Goal: Transaction & Acquisition: Purchase product/service

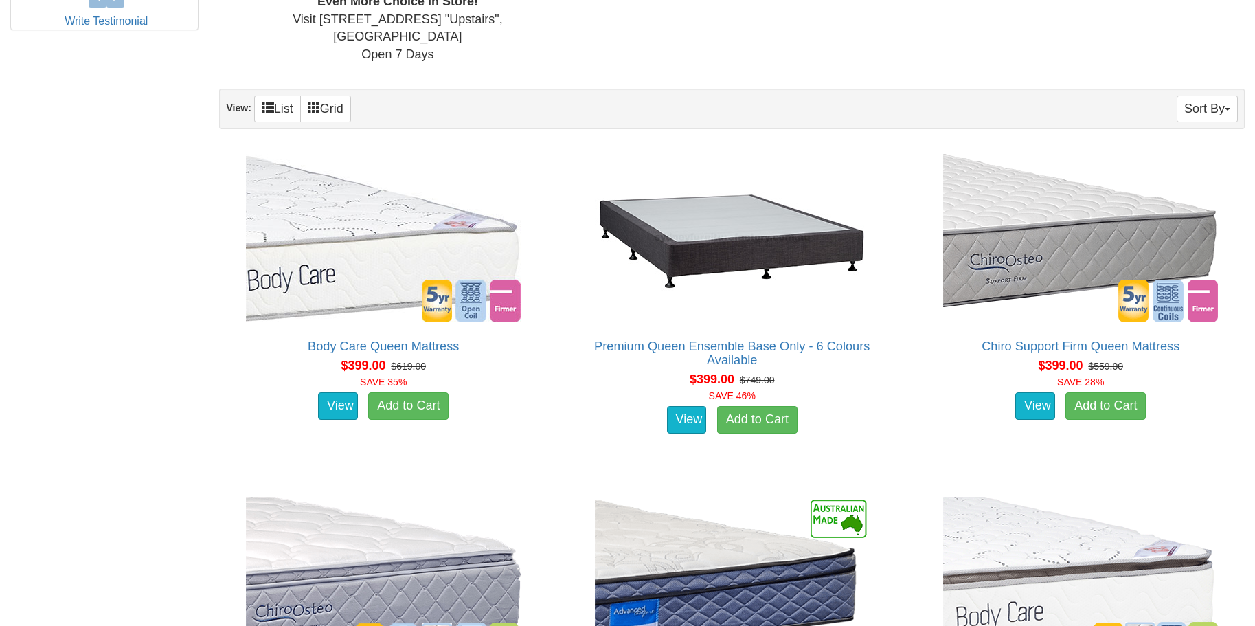
scroll to position [756, 0]
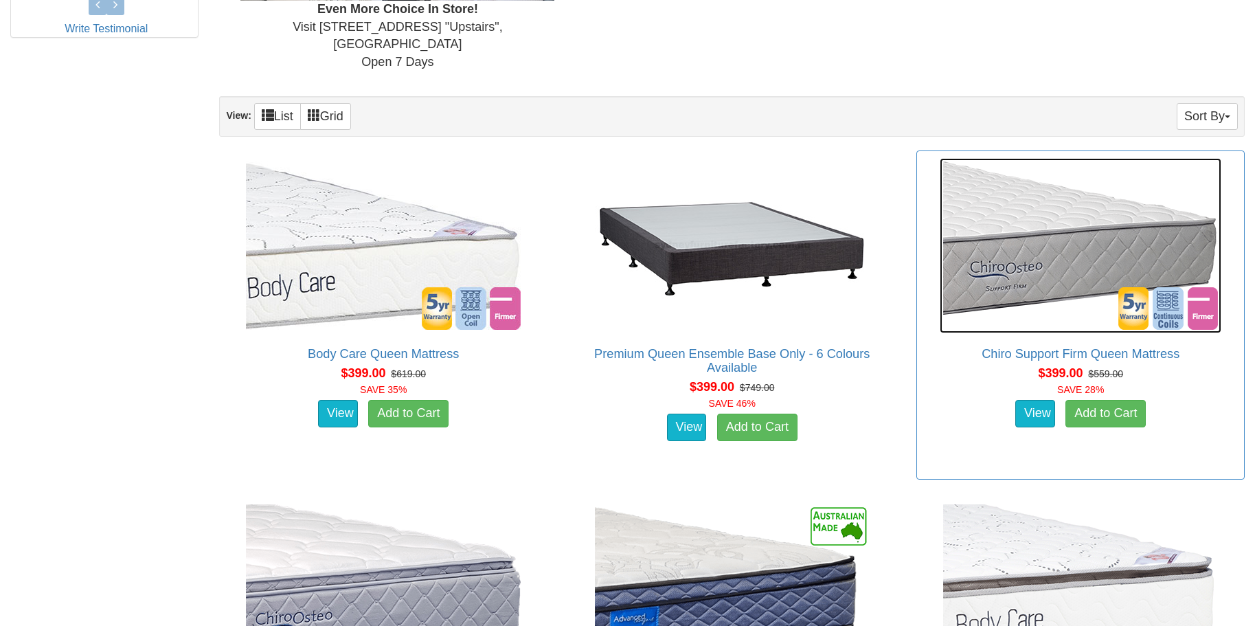
click at [1106, 237] on img at bounding box center [1081, 245] width 282 height 175
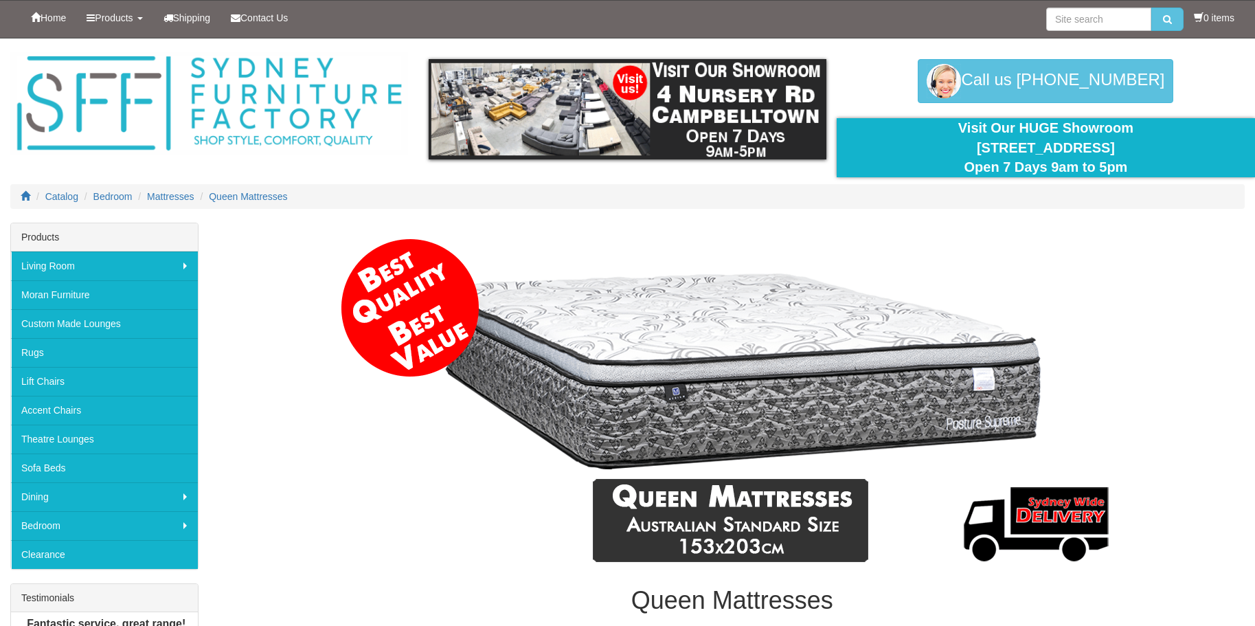
scroll to position [756, 0]
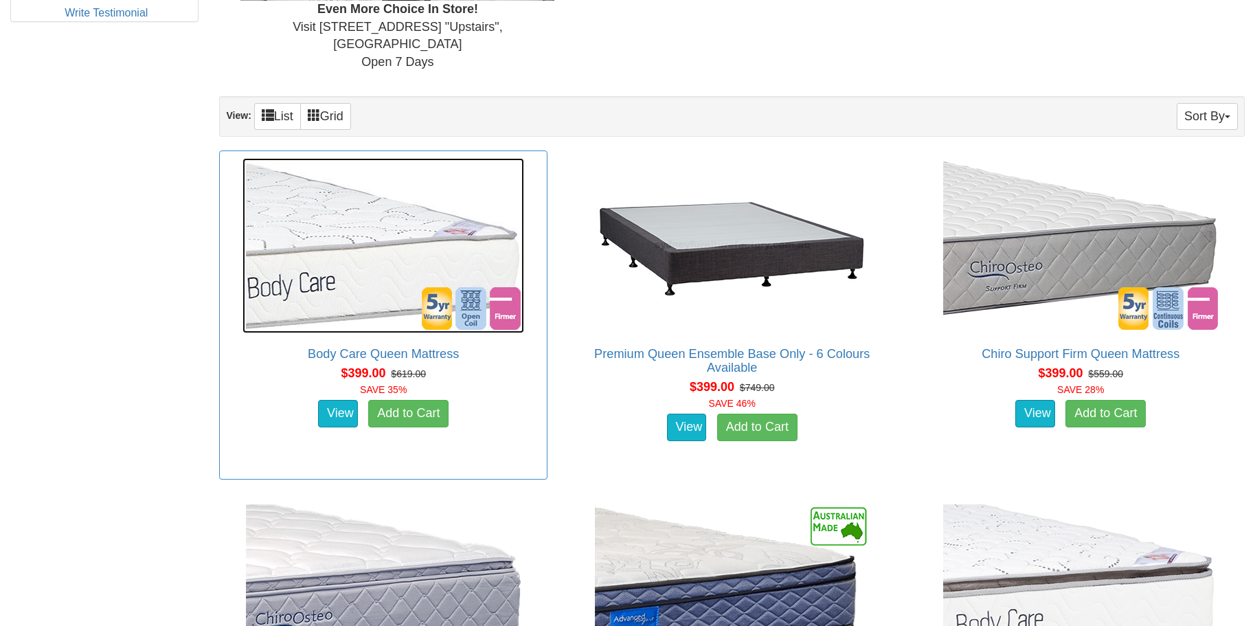
click at [336, 234] on img at bounding box center [384, 245] width 282 height 175
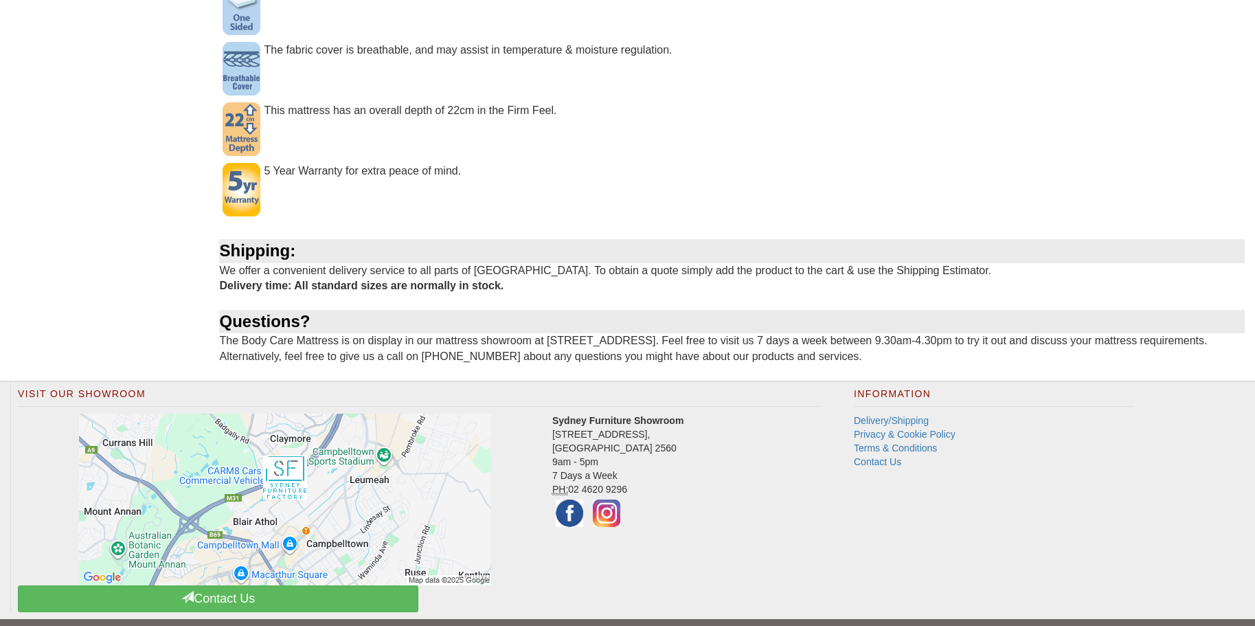
scroll to position [936, 0]
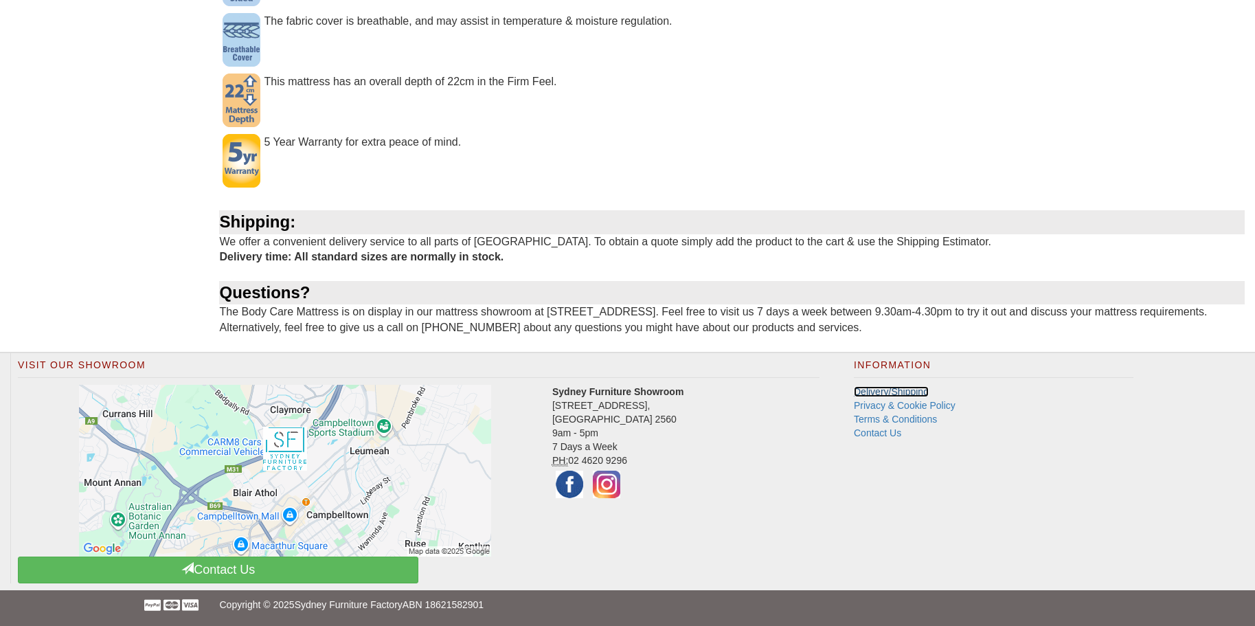
click at [904, 390] on link "Delivery/Shipping" at bounding box center [891, 391] width 75 height 11
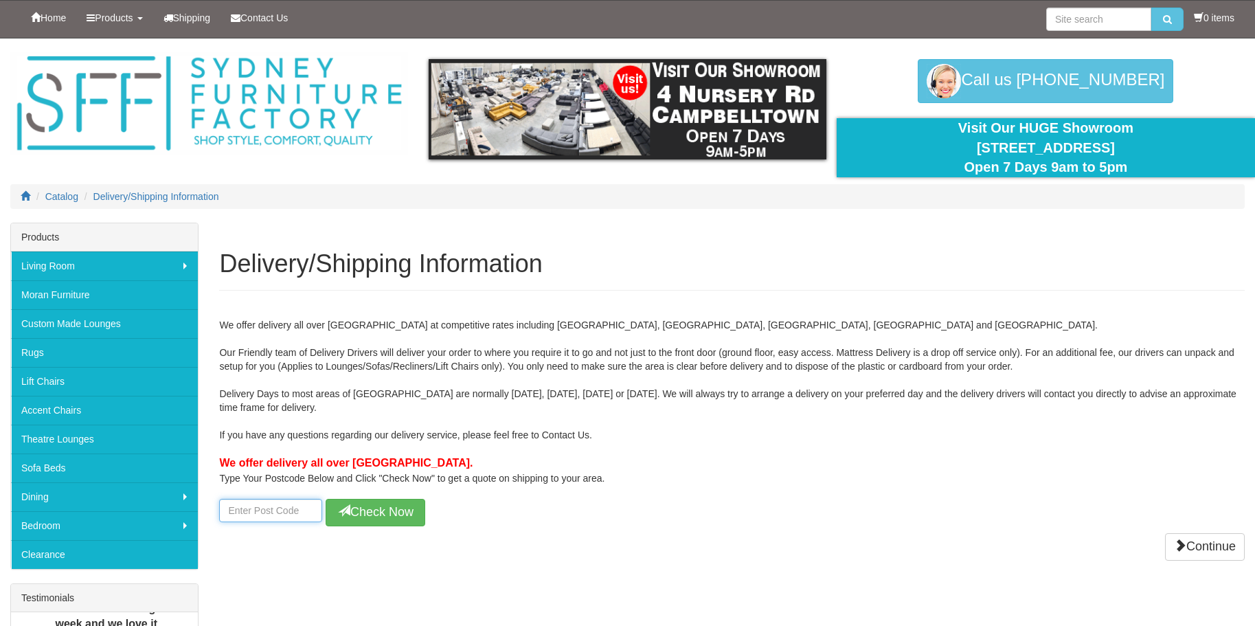
click at [232, 510] on input "number" at bounding box center [270, 510] width 103 height 23
type input "2576"
click at [350, 506] on button "Check Now" at bounding box center [376, 512] width 100 height 27
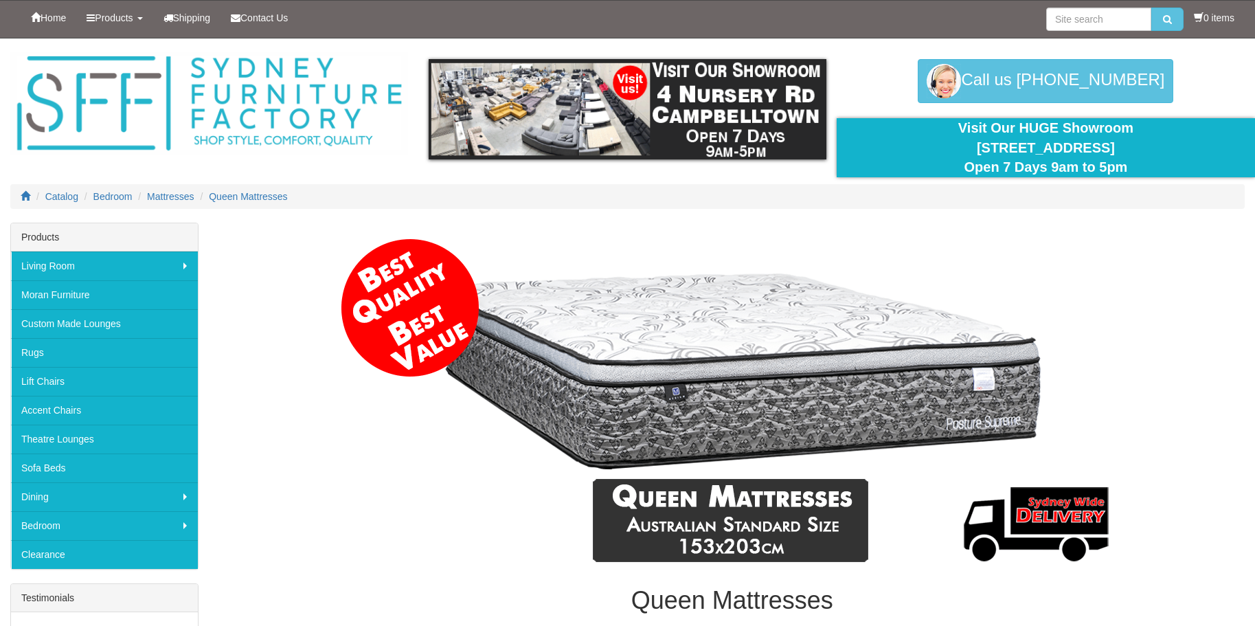
drag, startPoint x: 1075, startPoint y: 256, endPoint x: 986, endPoint y: 264, distance: 89.7
drag, startPoint x: 986, startPoint y: 264, endPoint x: 954, endPoint y: 534, distance: 271.9
drag, startPoint x: 954, startPoint y: 534, endPoint x: 653, endPoint y: 223, distance: 432.0
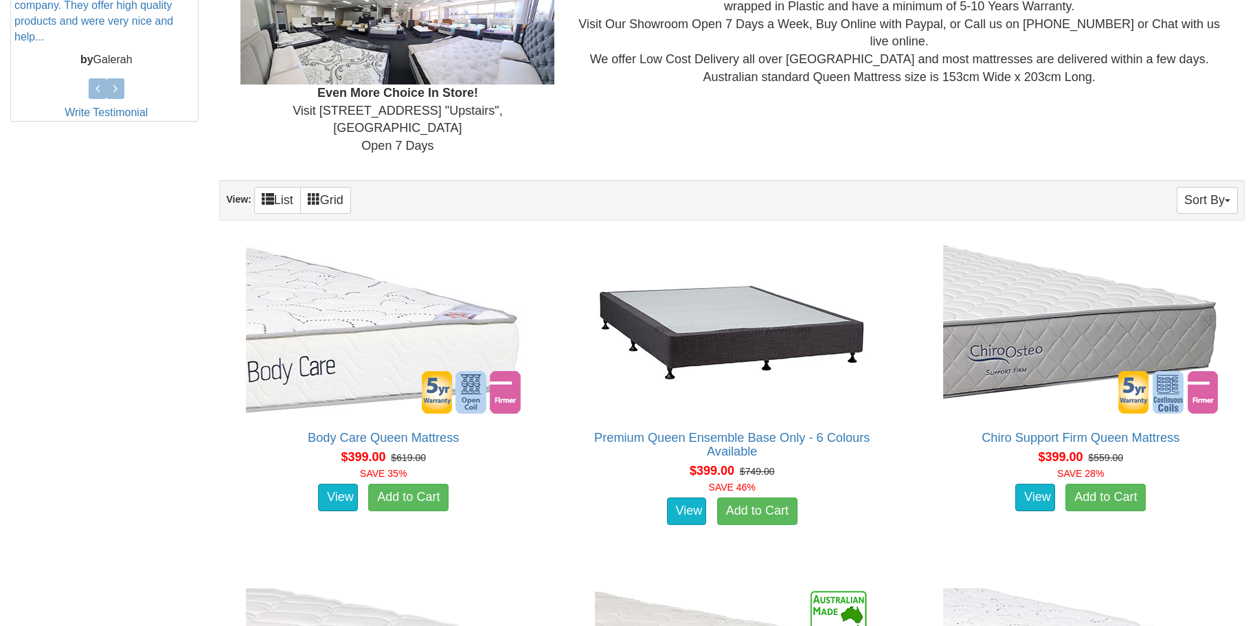
scroll to position [618, 0]
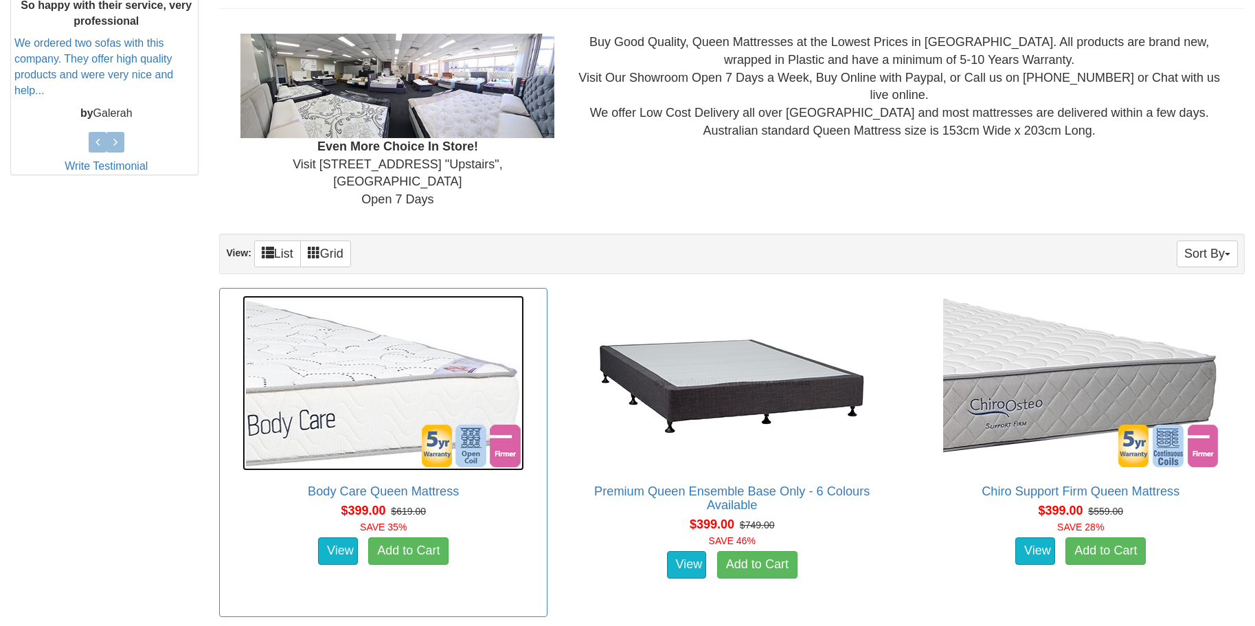
click at [340, 365] on img at bounding box center [384, 382] width 282 height 175
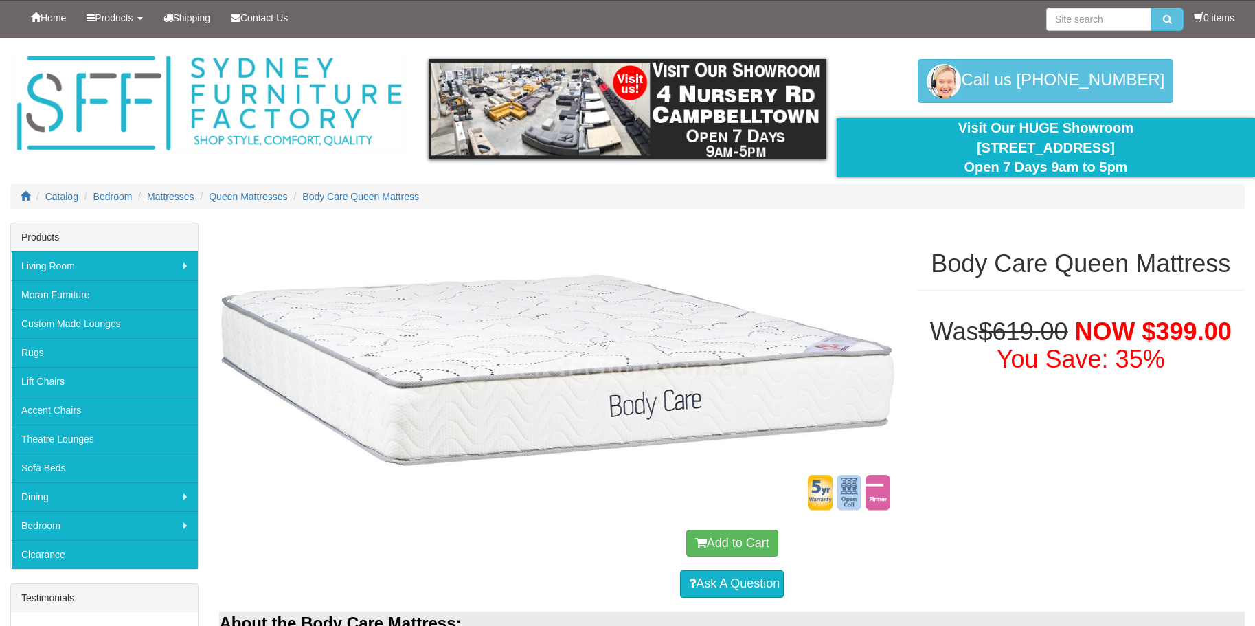
drag, startPoint x: 632, startPoint y: 315, endPoint x: 1051, endPoint y: 479, distance: 449.9
click at [63, 467] on link "Sofa Beds" at bounding box center [104, 467] width 187 height 29
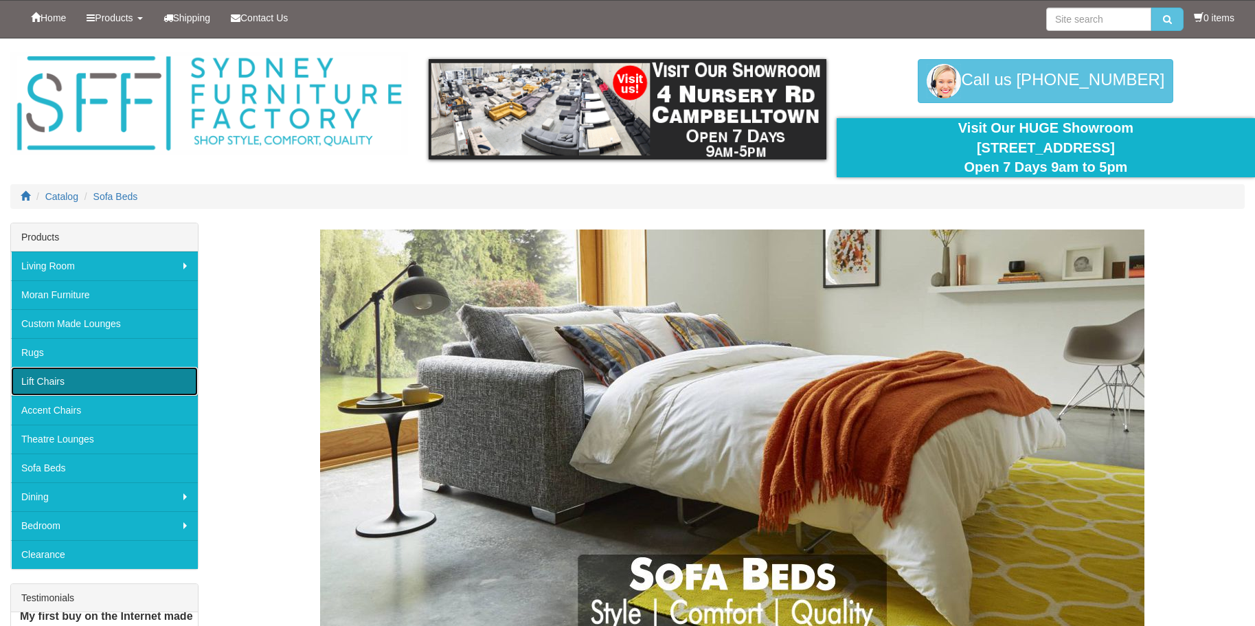
click at [52, 383] on link "Lift Chairs" at bounding box center [104, 381] width 187 height 29
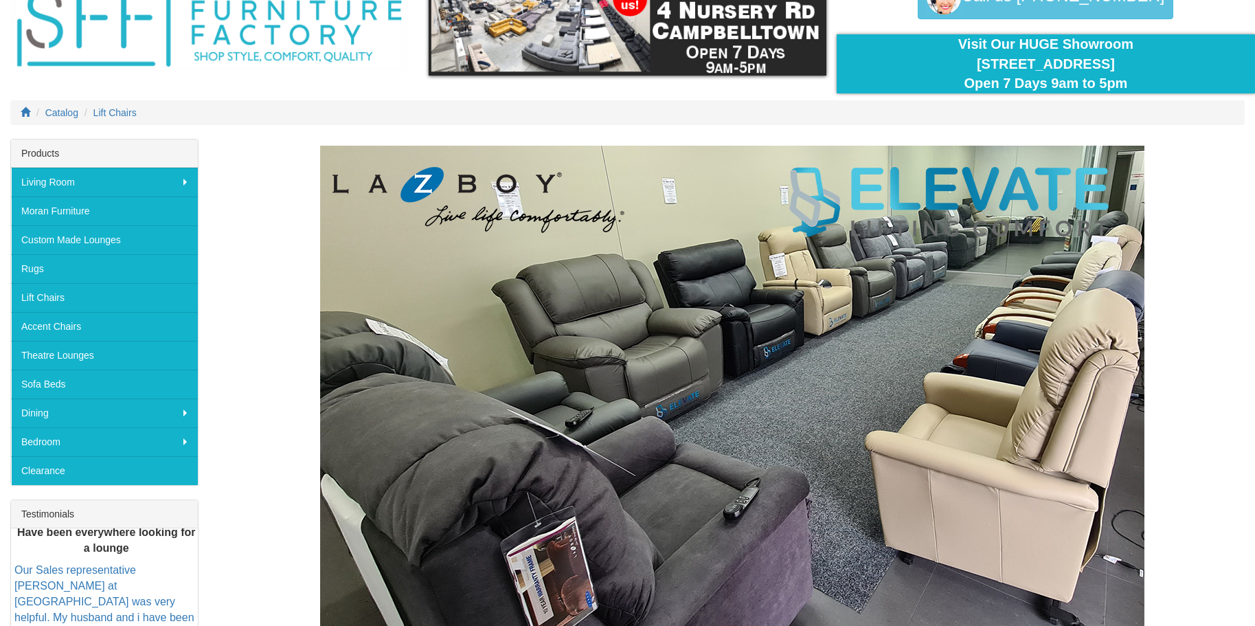
scroll to position [69, 0]
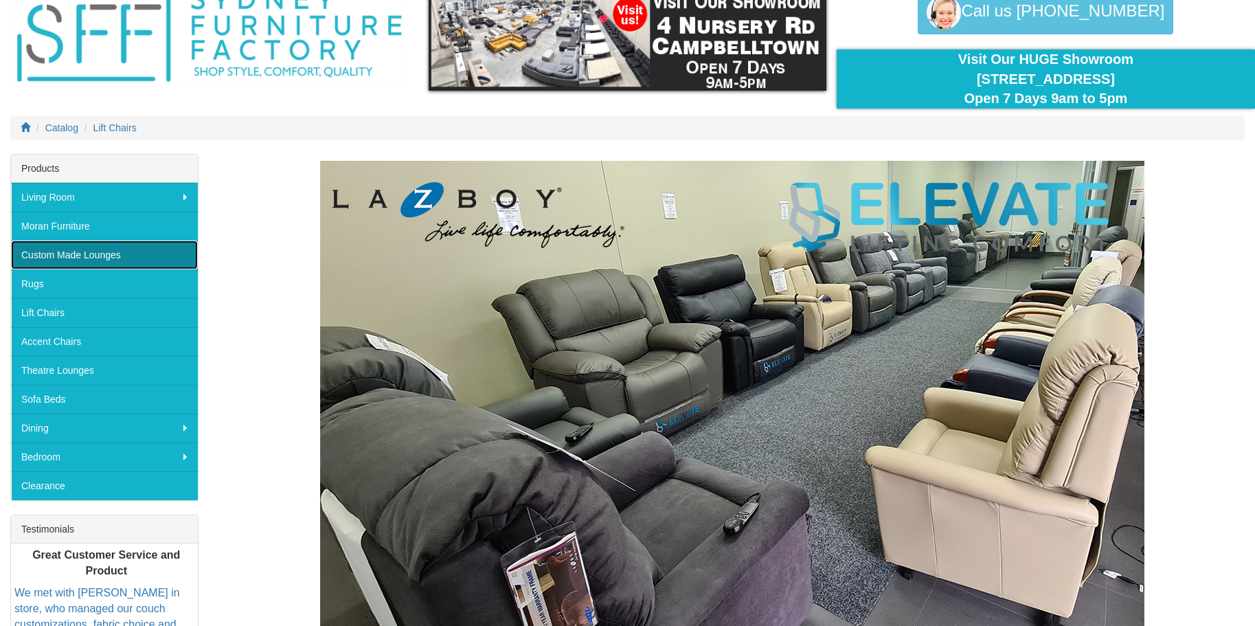
click at [94, 251] on link "Custom Made Lounges" at bounding box center [104, 254] width 187 height 29
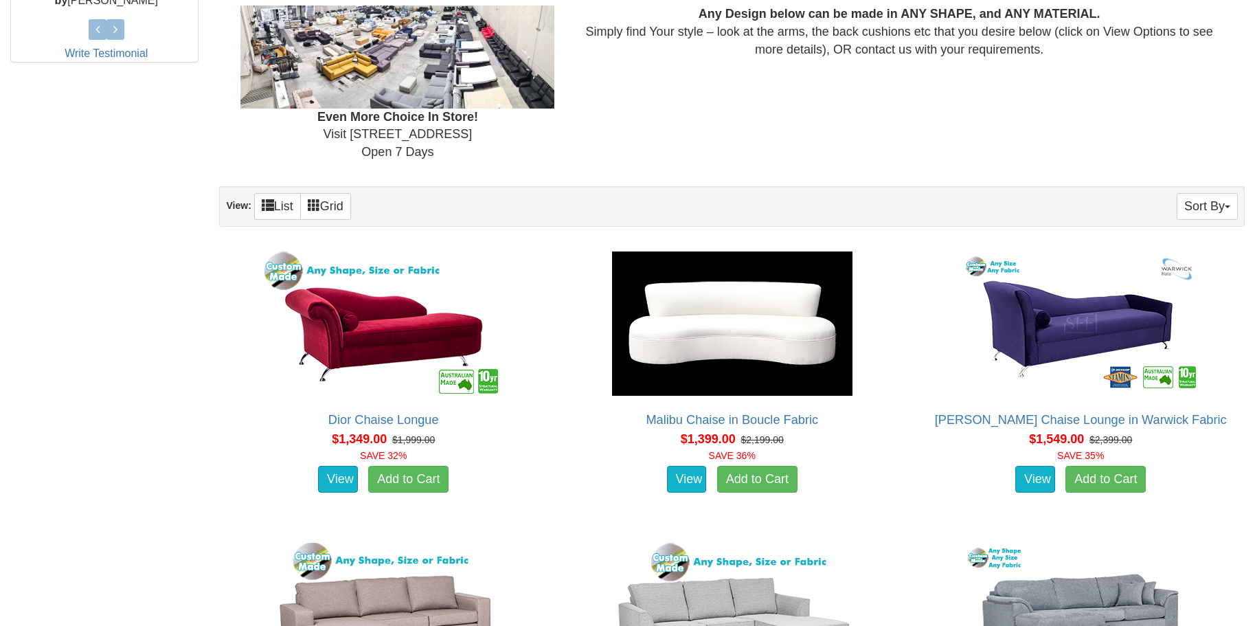
scroll to position [618, 0]
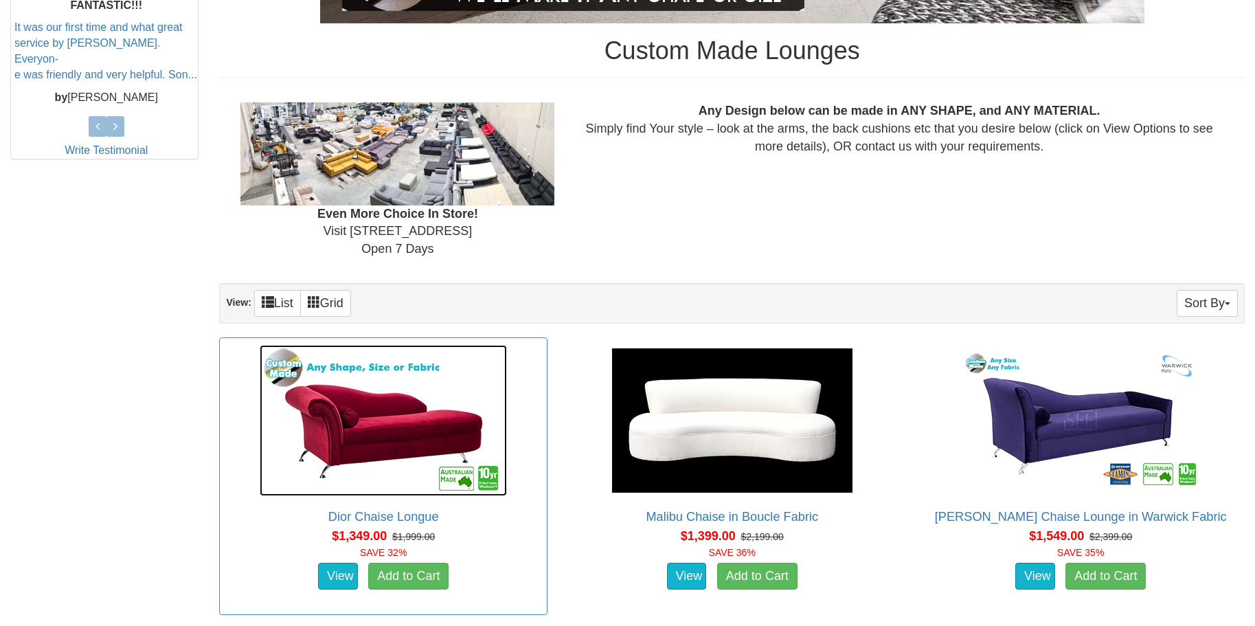
click at [373, 462] on img at bounding box center [383, 420] width 247 height 151
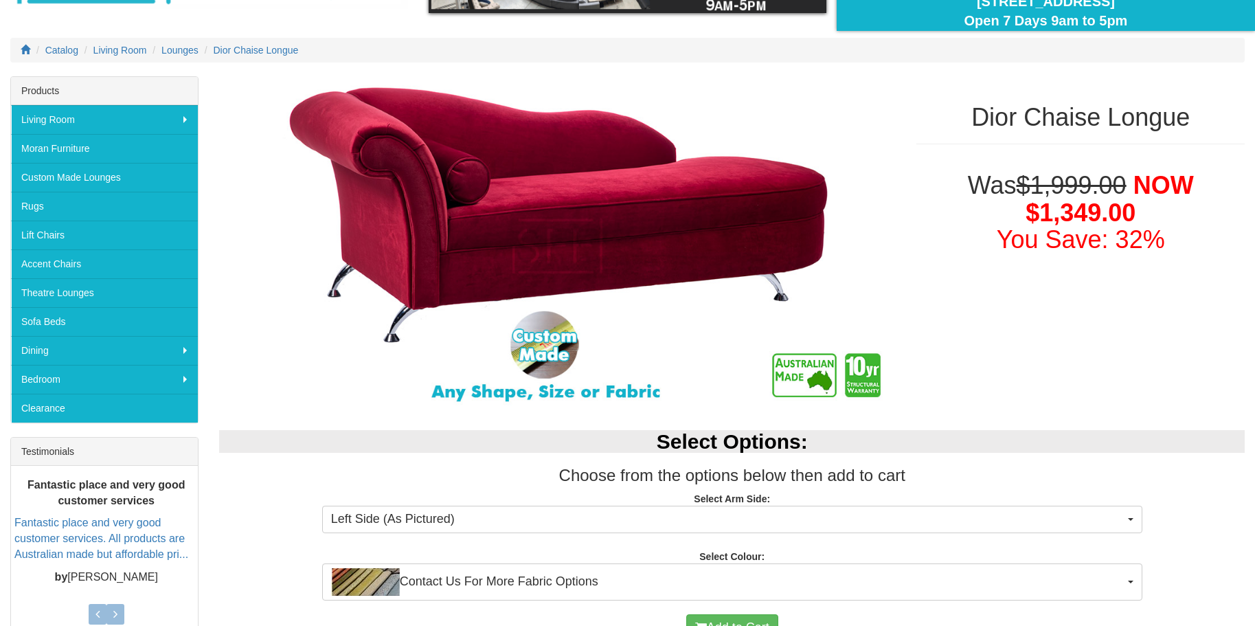
scroll to position [206, 0]
